Goal: Task Accomplishment & Management: Manage account settings

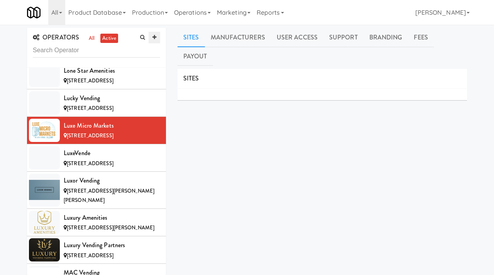
click at [153, 36] on icon at bounding box center [155, 37] width 4 height 5
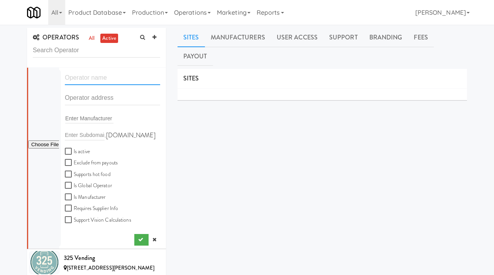
click at [85, 79] on input "text" at bounding box center [112, 78] width 95 height 14
paste input "Micro Amenities"
type input "Micro Amenities"
click at [91, 100] on input "text" at bounding box center [112, 98] width 95 height 14
paste input "23533 Platina Dr"
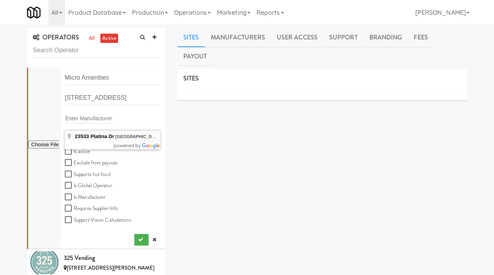
type input "23533 Platina Dr, Valencia, Santa Clarita, CA, USA"
click at [68, 154] on input "Is active" at bounding box center [69, 151] width 9 height 6
checkbox input "true"
click at [137, 239] on button "submit" at bounding box center [141, 240] width 14 height 12
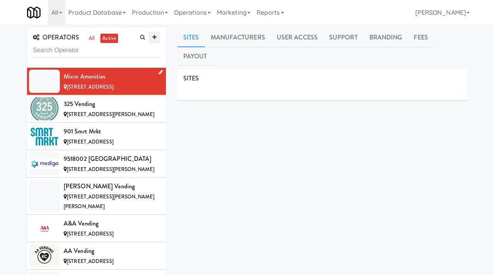
click at [153, 36] on icon at bounding box center [155, 37] width 4 height 5
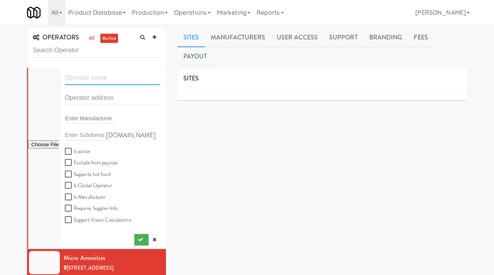
click at [102, 76] on input "text" at bounding box center [112, 78] width 95 height 14
paste input "Ravel Vending"
type input "Ravel Vending"
click at [81, 100] on input "text" at bounding box center [112, 98] width 95 height 14
paste input "2000 Brentwood Drive"
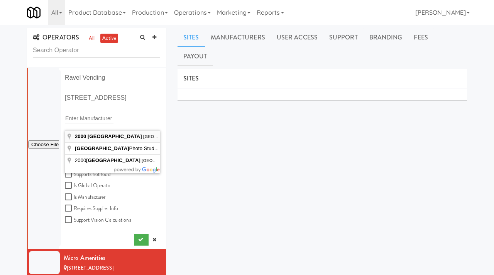
type input "2000 Brentwood Road, Raleigh, NC, USA"
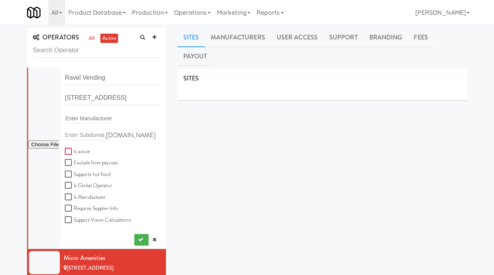
click at [70, 152] on input "Is active" at bounding box center [69, 151] width 9 height 6
checkbox input "true"
click at [45, 142] on input "file" at bounding box center [43, 145] width 31 height 10
type input "C:\fakepath\12ee2474-7d0a-4473-bedf-af89bfb65f0a-0-2logo___dark_icon__270_x_270…"
click at [137, 237] on button "submit" at bounding box center [141, 240] width 14 height 12
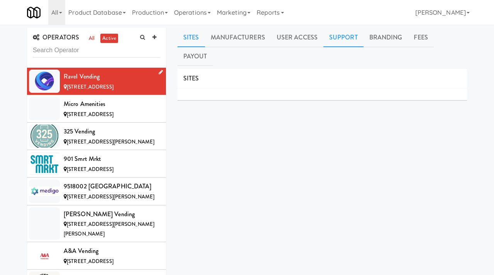
click at [344, 38] on link "Support" at bounding box center [344, 37] width 40 height 19
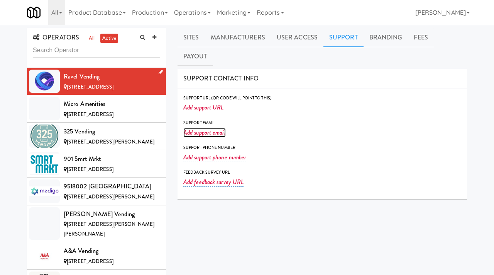
click at [212, 128] on link "Add support email" at bounding box center [204, 132] width 42 height 9
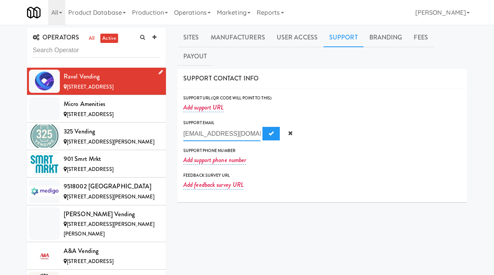
paste input "suppor"
type input "support@ravel.biz"
click at [263, 127] on button "Submit" at bounding box center [271, 134] width 17 height 14
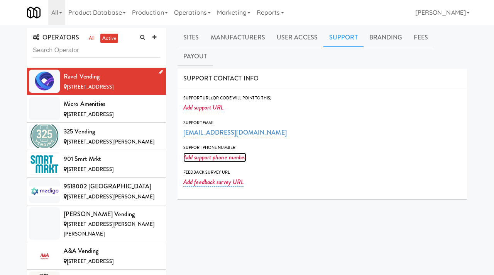
click at [207, 153] on link "Add support phone number" at bounding box center [214, 157] width 63 height 9
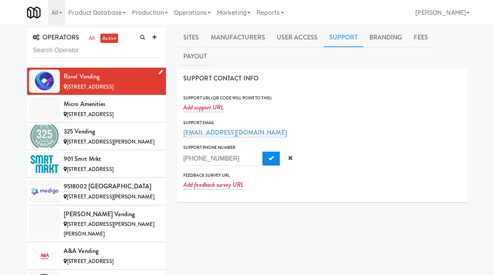
type input "(919) 263-0863"
click at [263, 151] on button "Submit" at bounding box center [271, 158] width 17 height 14
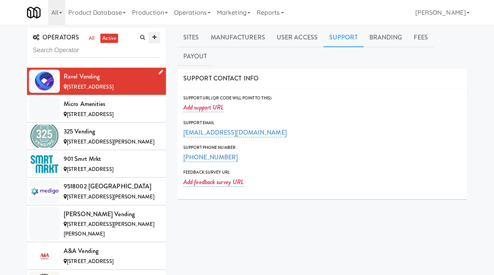
click at [154, 37] on icon at bounding box center [155, 37] width 4 height 5
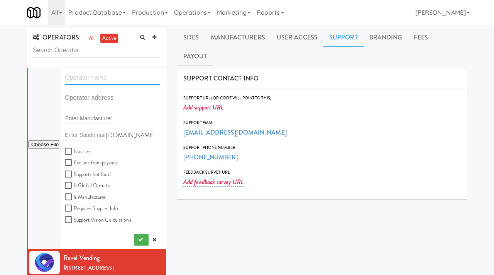
click at [94, 77] on input "text" at bounding box center [112, 78] width 95 height 14
paste input "Lowcountry Vending Solutions"
type input "Lowcountry Vending Solutions"
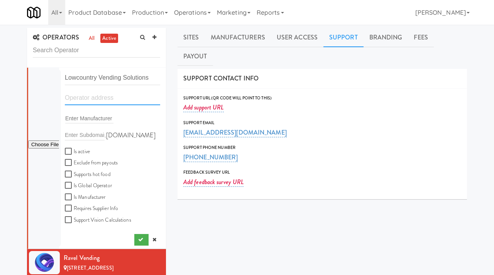
click at [84, 97] on input "text" at bounding box center [112, 98] width 95 height 14
paste input "123"
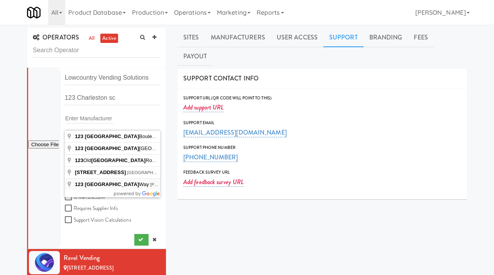
type input "123 Charleston Way, Anderson, SC, USA"
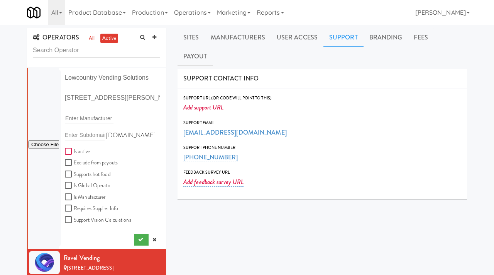
click at [67, 151] on input "Is active" at bounding box center [69, 151] width 9 height 6
checkbox input "true"
click at [138, 236] on button "submit" at bounding box center [141, 240] width 14 height 12
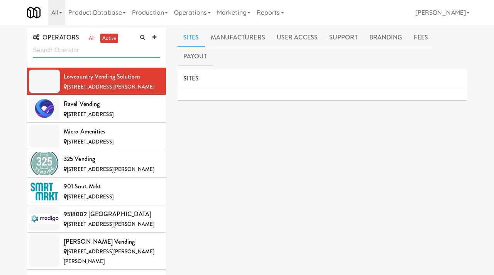
click at [96, 55] on input "text" at bounding box center [96, 50] width 127 height 14
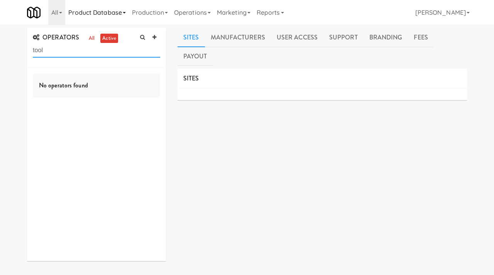
type input "tool"
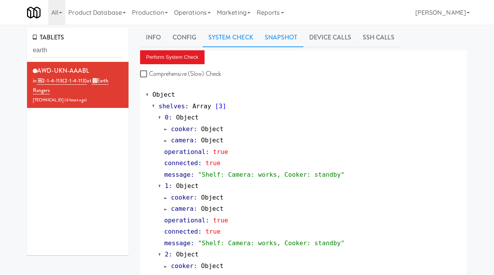
click at [268, 37] on link "Snapshot" at bounding box center [281, 37] width 44 height 19
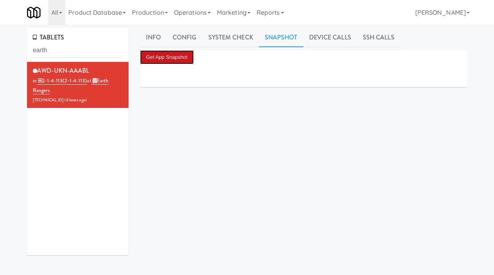
click at [161, 57] on button "Get App Snapshot" at bounding box center [167, 57] width 54 height 14
